Goal: Transaction & Acquisition: Purchase product/service

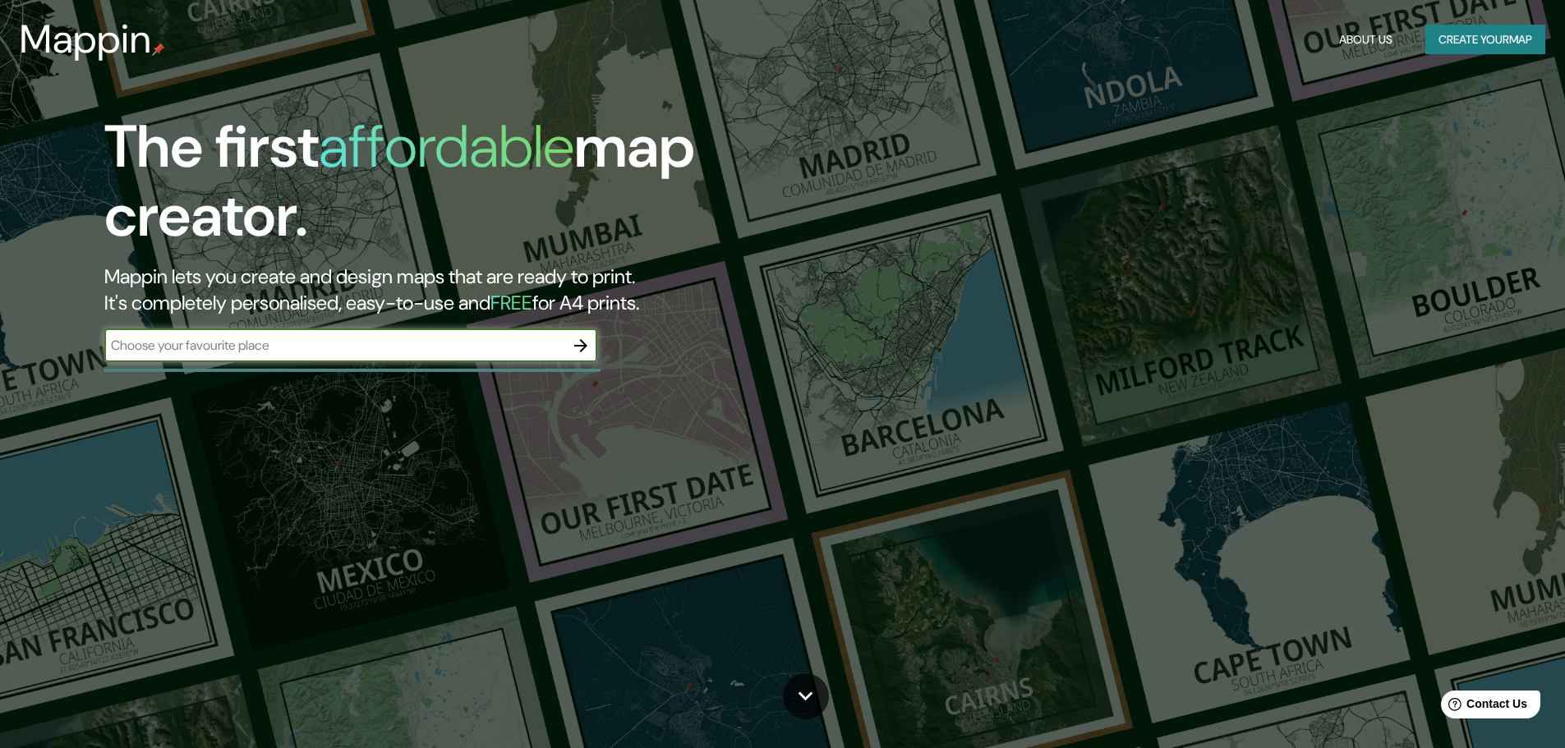
click at [293, 343] on input "text" at bounding box center [334, 345] width 460 height 19
type input "LAS MARIPOSAS CHILLÁN, [GEOGRAPHIC_DATA]"
click at [578, 347] on icon "button" at bounding box center [581, 346] width 20 height 20
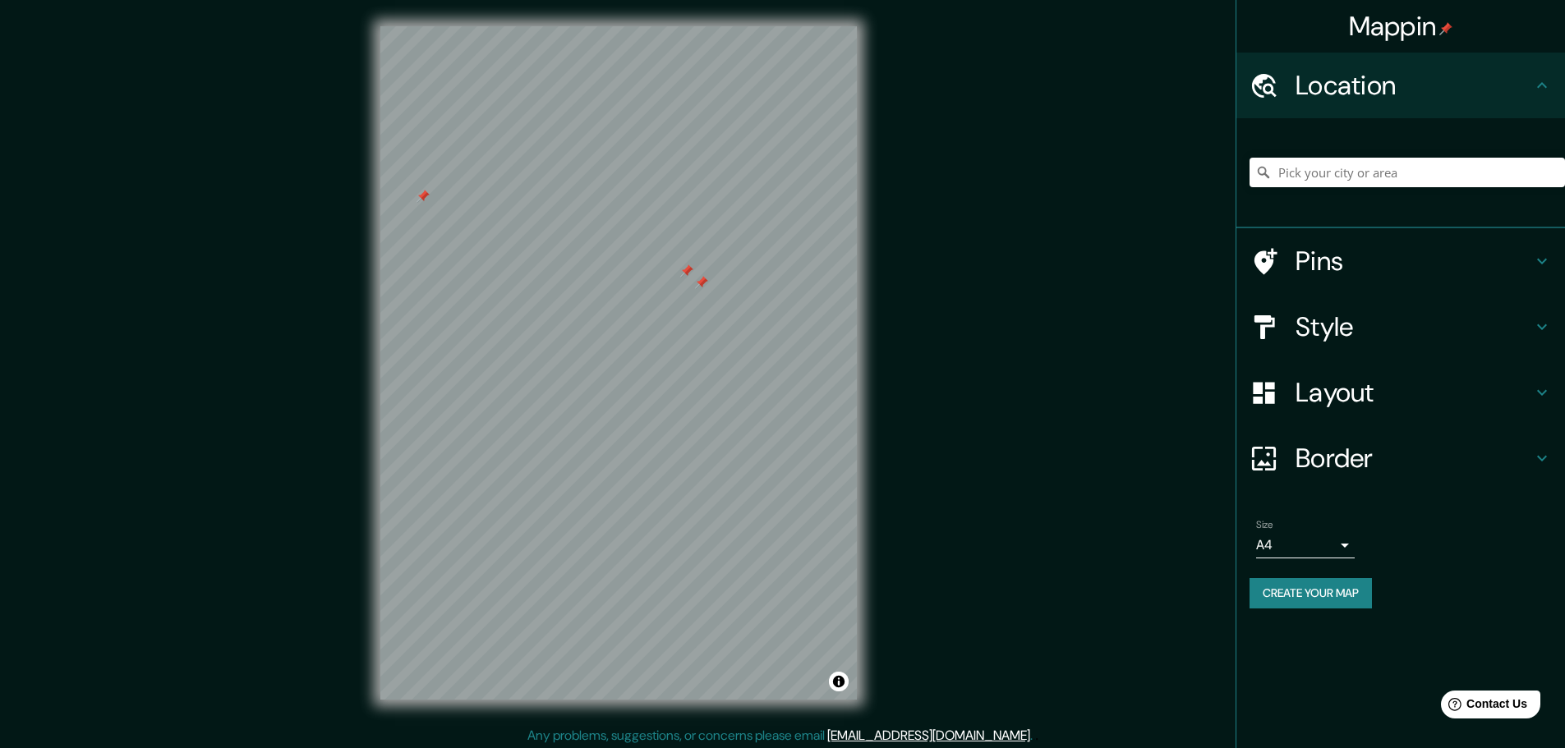
click at [420, 199] on div at bounding box center [423, 196] width 13 height 13
click at [703, 282] on div at bounding box center [701, 282] width 13 height 13
click at [1342, 595] on button "Create your map" at bounding box center [1311, 593] width 122 height 30
